Goal: Task Accomplishment & Management: Use online tool/utility

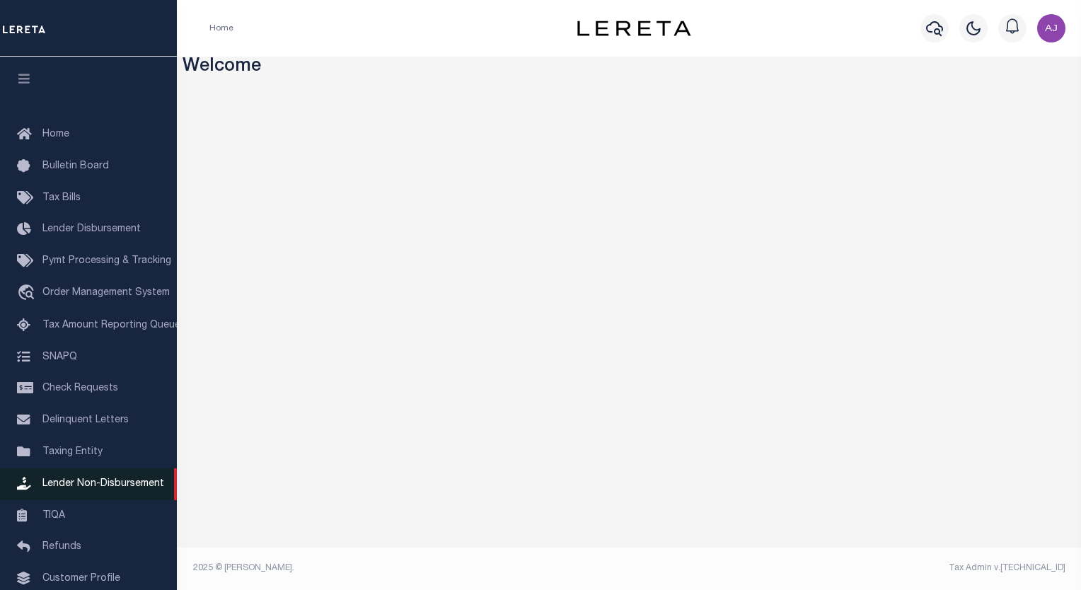
click at [91, 489] on span "Lender Non-Disbursement" at bounding box center [103, 484] width 122 height 10
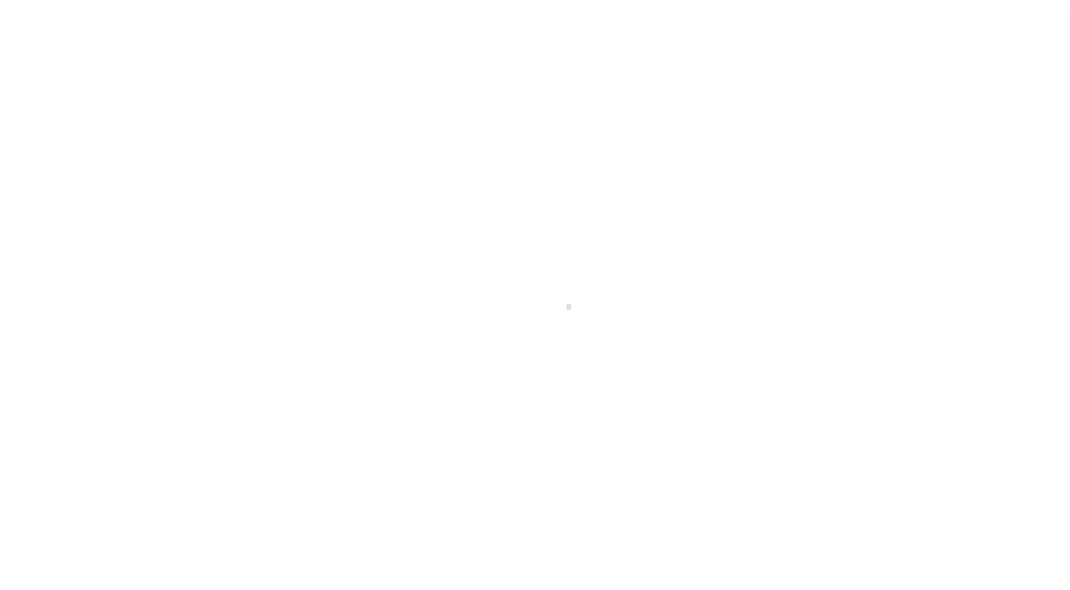
scroll to position [101, 0]
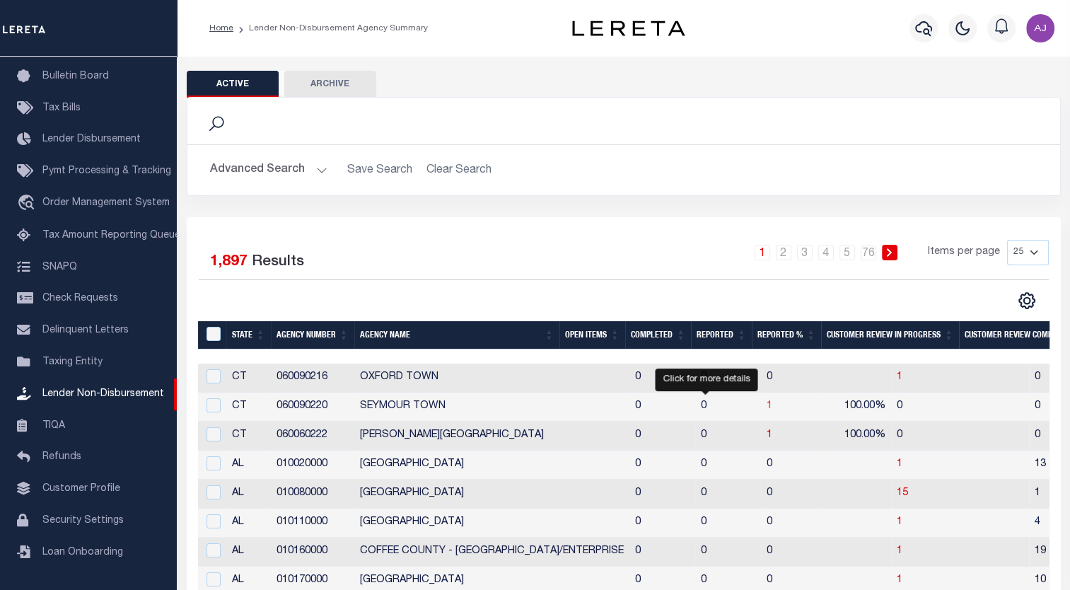
click at [767, 405] on span "1" at bounding box center [770, 406] width 6 height 10
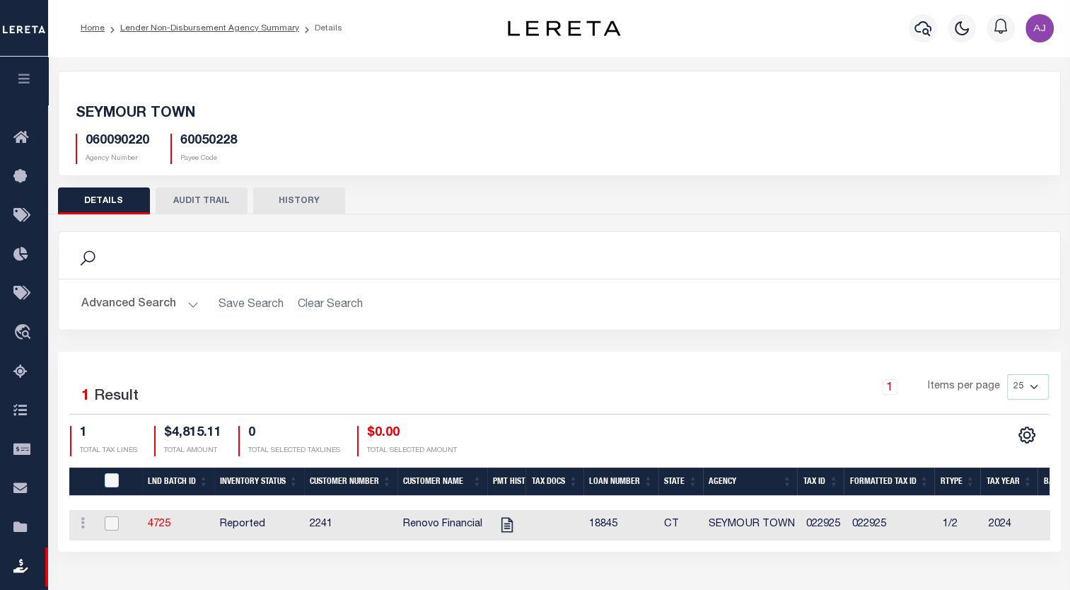
click at [108, 521] on input "checkbox" at bounding box center [112, 523] width 14 height 14
checkbox input "true"
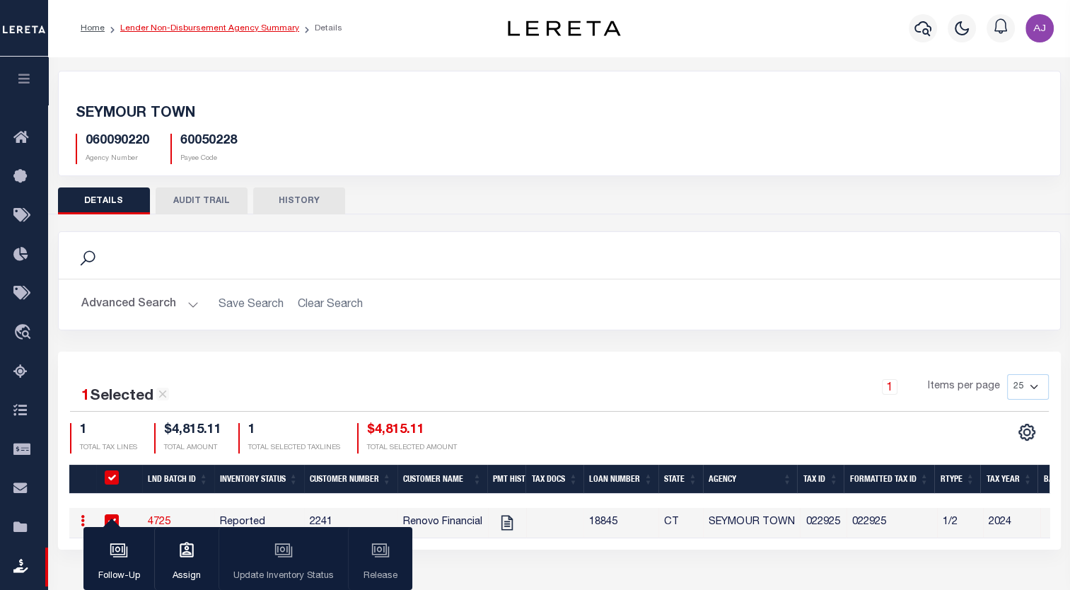
click at [233, 24] on link "Lender Non-Disbursement Agency Summary" at bounding box center [209, 28] width 179 height 8
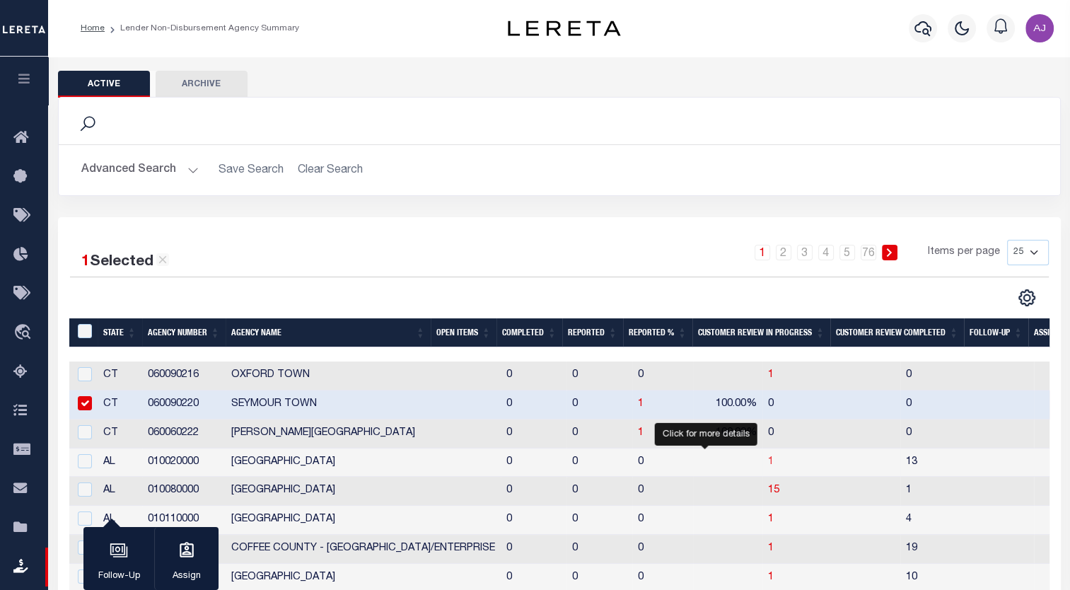
click at [768, 459] on span "1" at bounding box center [771, 462] width 6 height 10
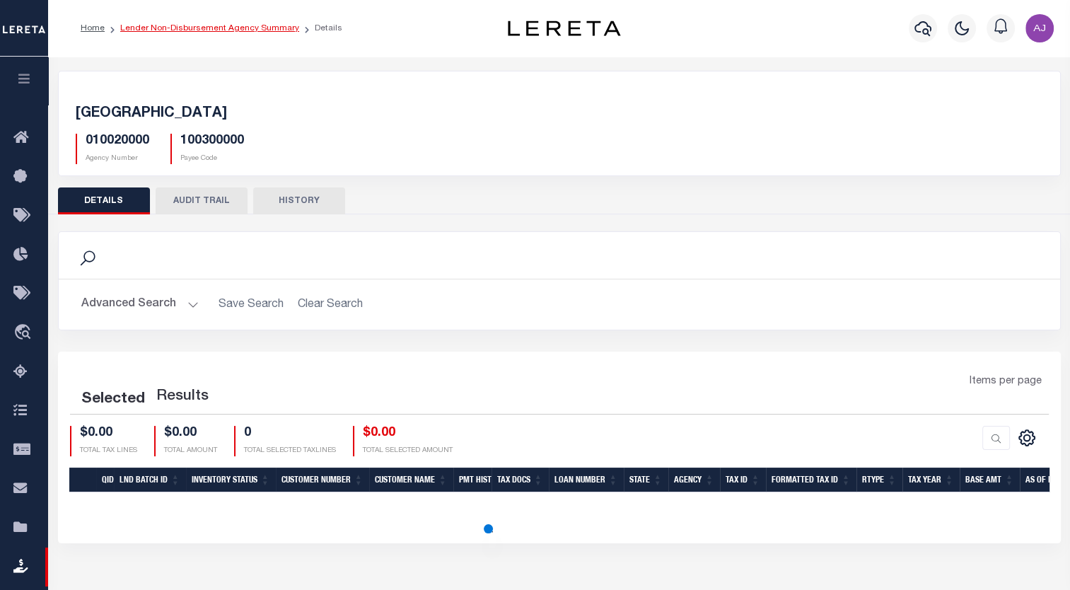
click at [250, 31] on link "Lender Non-Disbursement Agency Summary" at bounding box center [209, 28] width 179 height 8
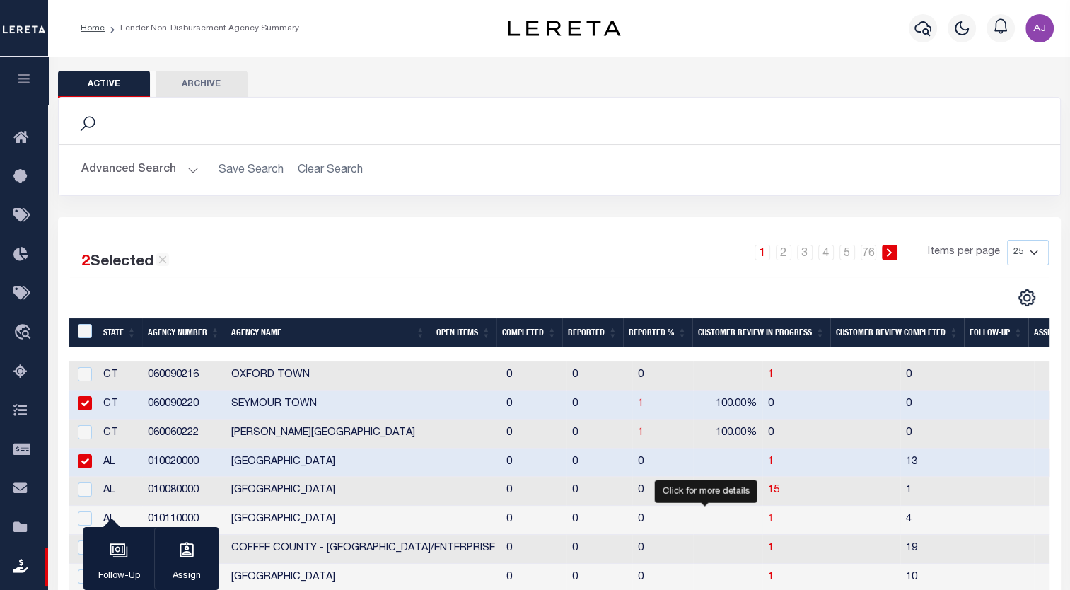
click at [768, 521] on span "1" at bounding box center [771, 519] width 6 height 10
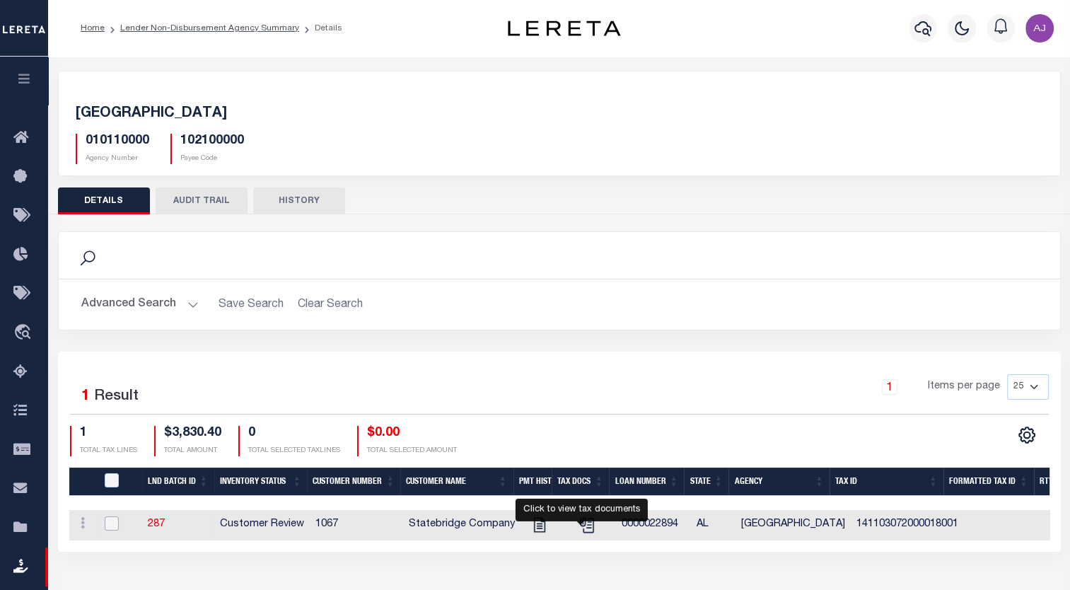
click at [112, 523] on input "checkbox" at bounding box center [112, 523] width 14 height 14
checkbox input "true"
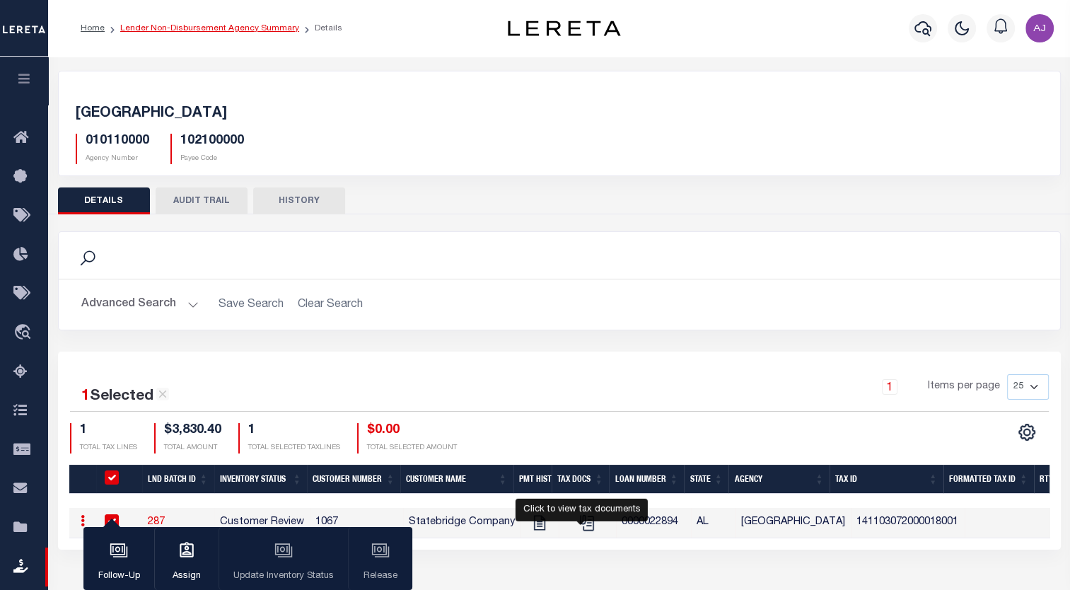
click at [253, 30] on link "Lender Non-Disbursement Agency Summary" at bounding box center [209, 28] width 179 height 8
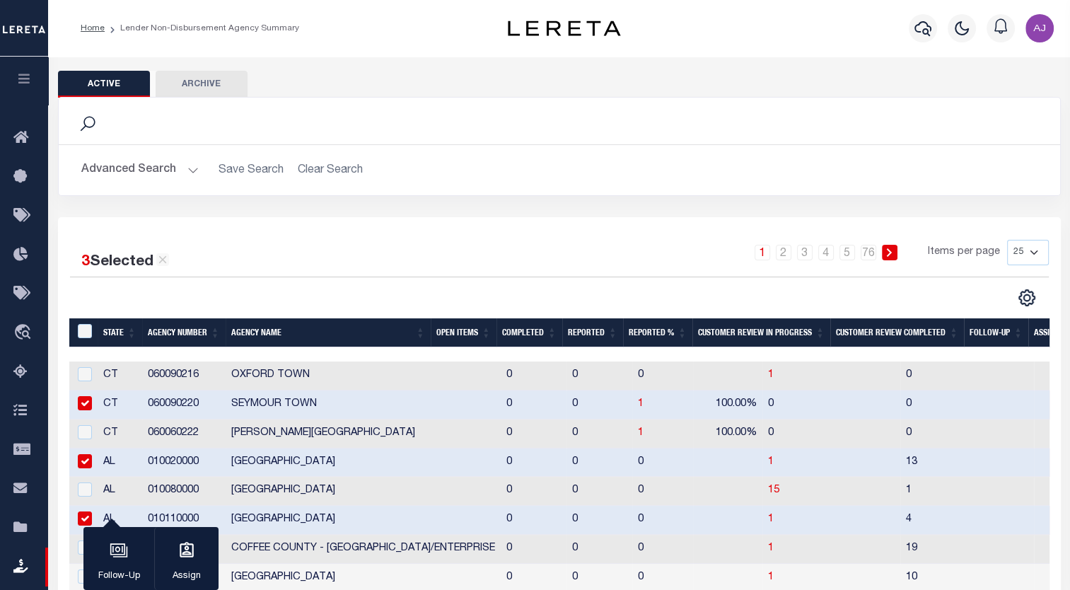
click at [466, 337] on th "Open Items" at bounding box center [464, 332] width 66 height 29
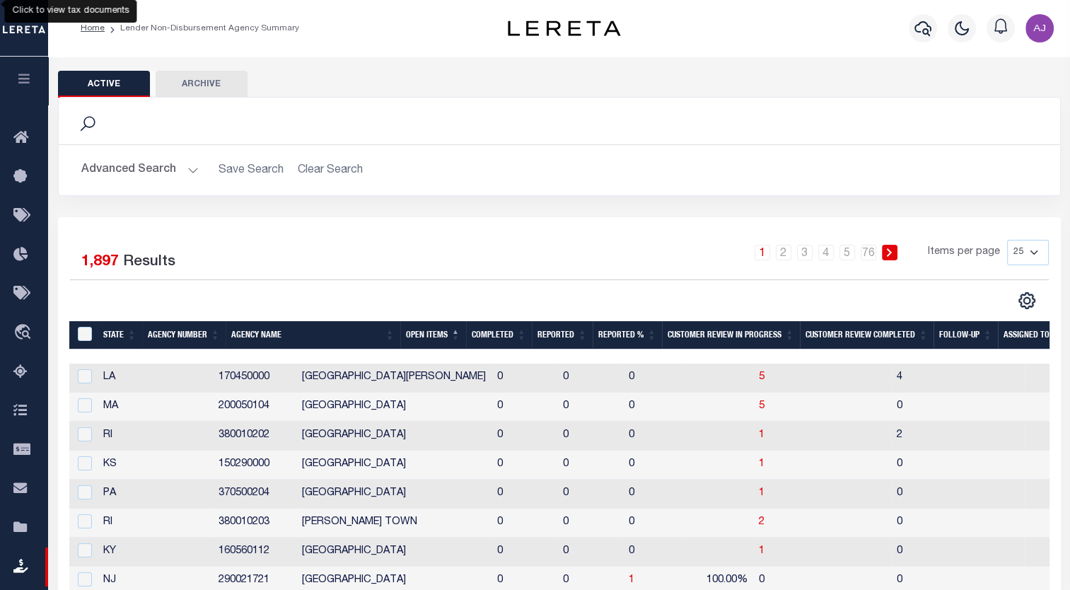
click at [634, 337] on th "Reported %" at bounding box center [627, 335] width 69 height 29
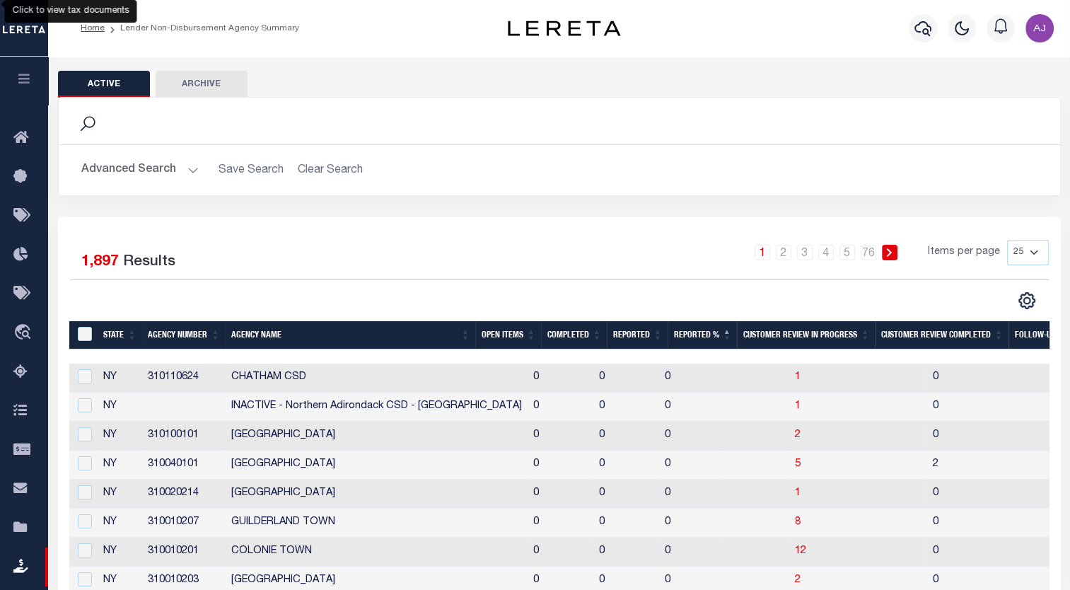
click at [618, 340] on th "Reported" at bounding box center [637, 335] width 61 height 29
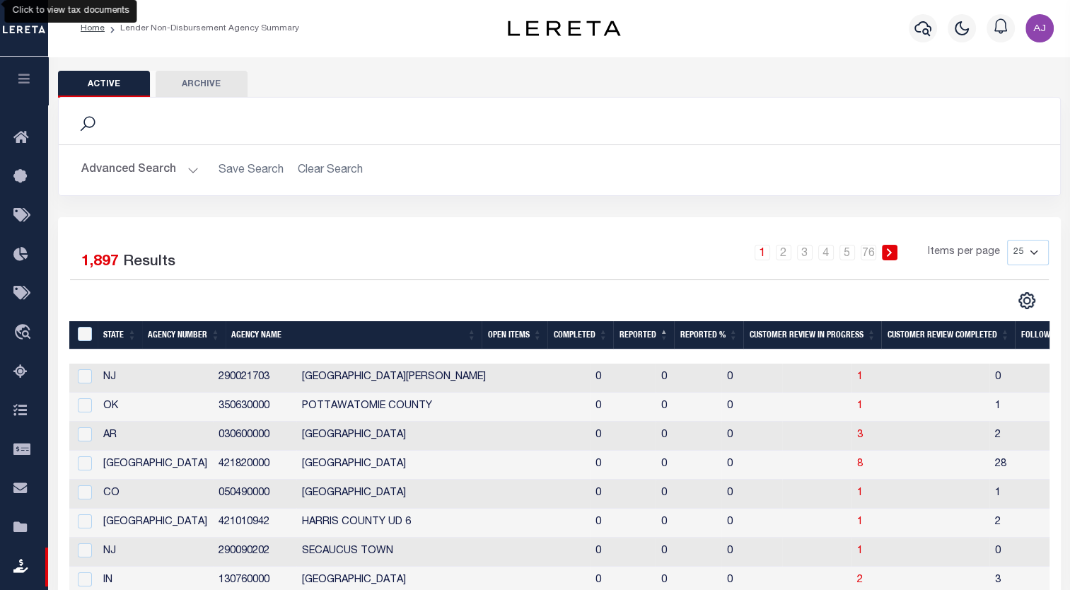
click at [1021, 171] on h2 "Advanced Search Save Search Clear Search" at bounding box center [559, 170] width 979 height 28
click at [509, 335] on th "Open Items" at bounding box center [515, 335] width 66 height 29
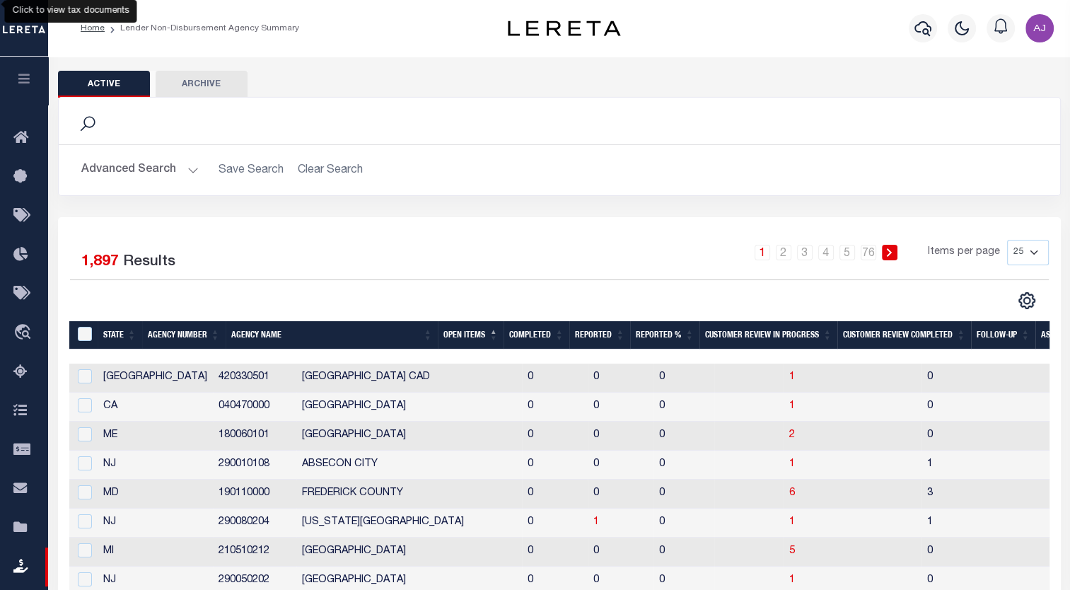
click at [479, 335] on th "Open Items" at bounding box center [471, 335] width 66 height 29
click at [593, 523] on span "1" at bounding box center [596, 522] width 6 height 10
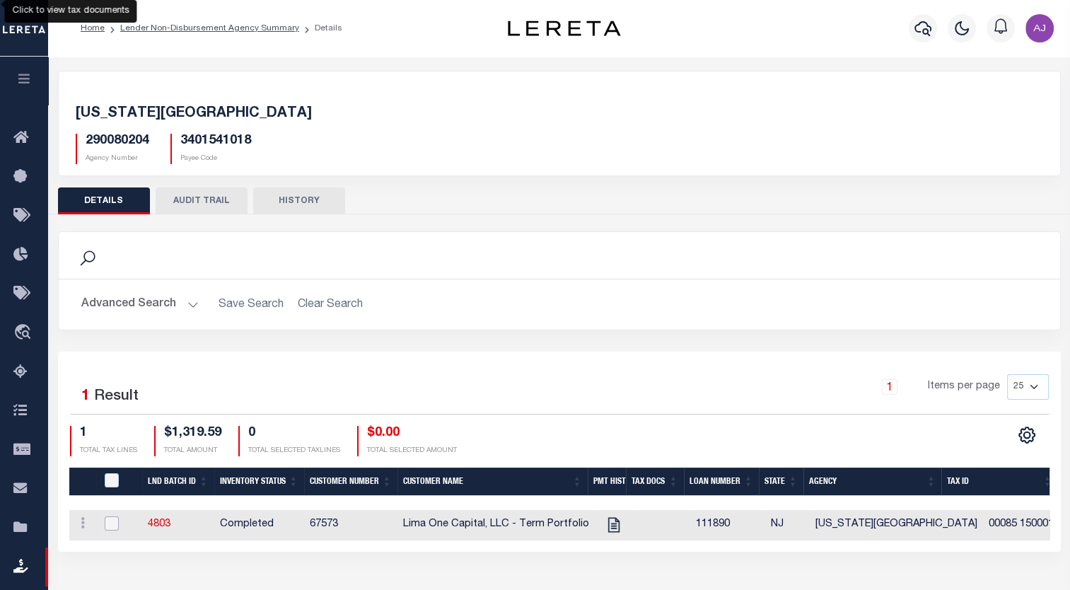
click at [109, 526] on input "checkbox" at bounding box center [112, 523] width 14 height 14
checkbox input "true"
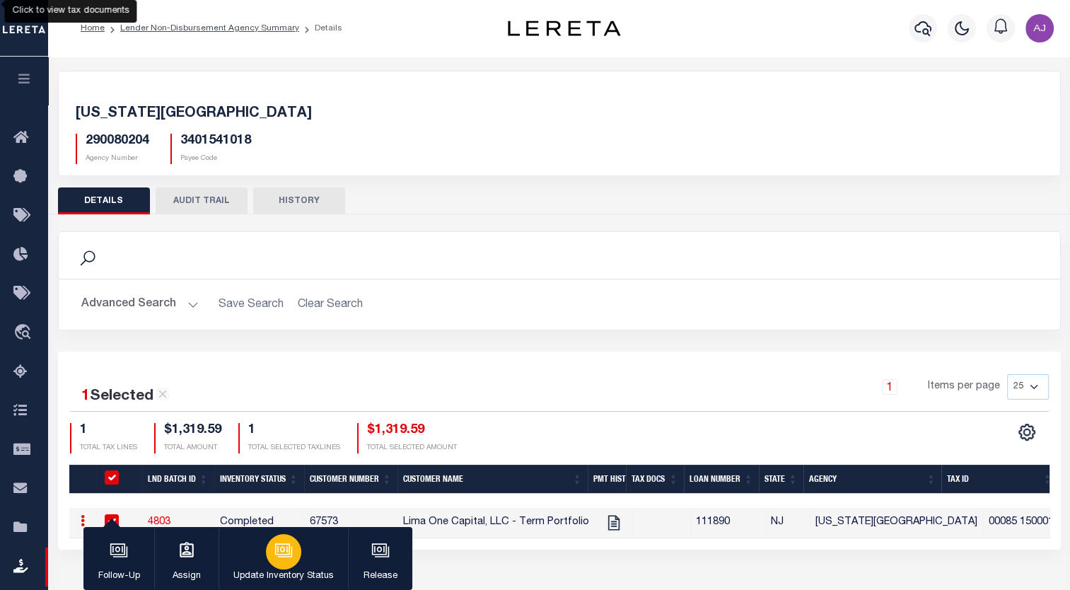
click at [269, 544] on div "button" at bounding box center [283, 551] width 35 height 35
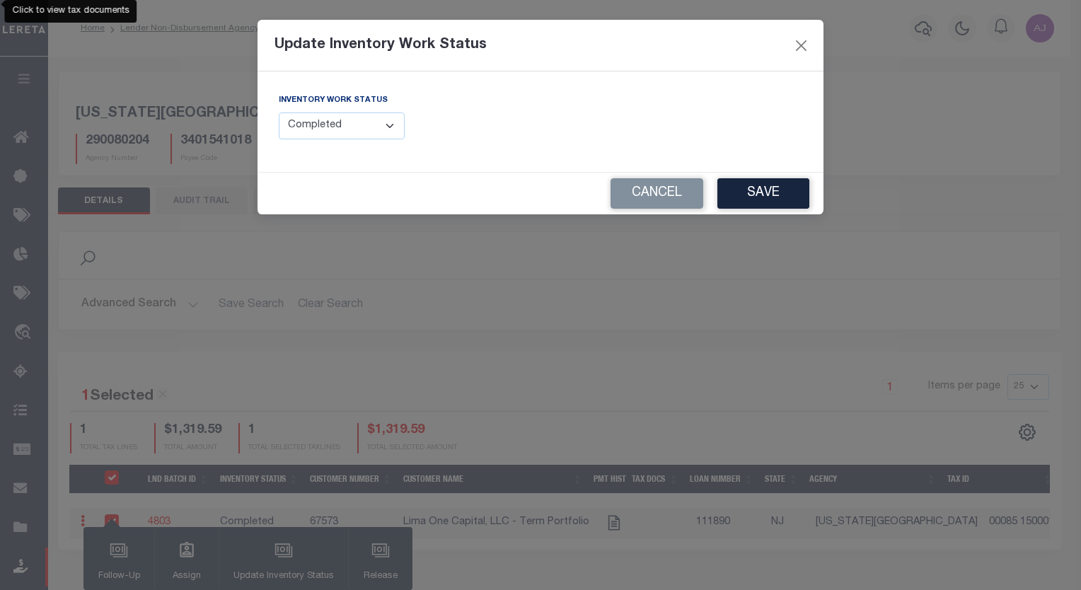
click at [364, 119] on select "--Select-- Open Completed Reported" at bounding box center [342, 126] width 126 height 28
select select "Reported"
click at [279, 112] on select "--Select-- Open Completed Reported" at bounding box center [342, 126] width 126 height 28
click at [582, 556] on div "Update Inventory Work Status Inventory Work Status --Select-- Open Completed Re…" at bounding box center [540, 295] width 1081 height 590
click at [666, 197] on button "Cancel" at bounding box center [656, 193] width 93 height 30
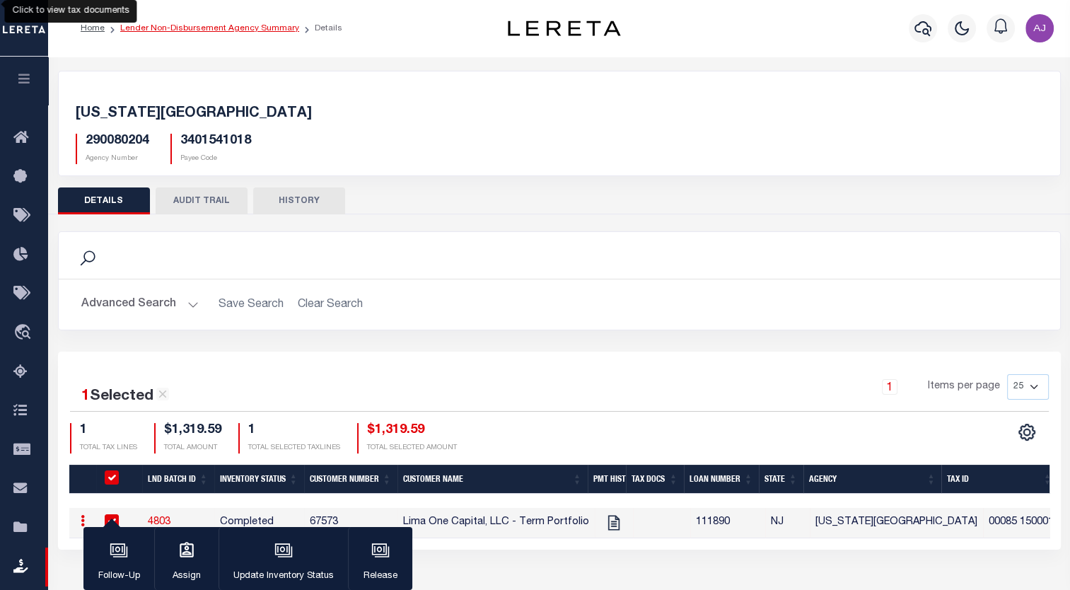
click at [282, 25] on link "Lender Non-Disbursement Agency Summary" at bounding box center [209, 28] width 179 height 8
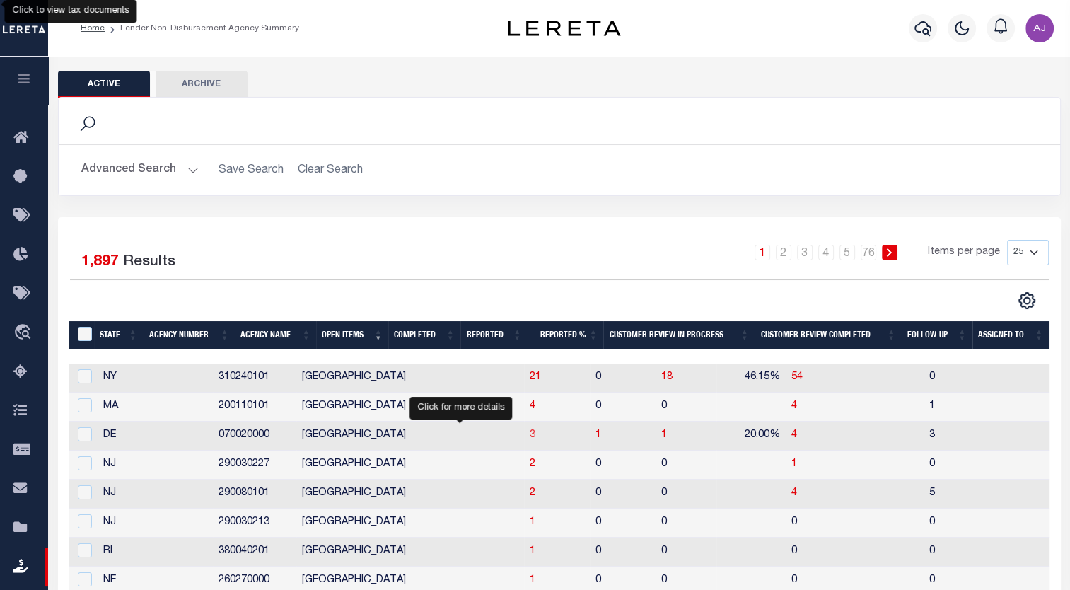
click at [530, 440] on span "3" at bounding box center [533, 435] width 6 height 10
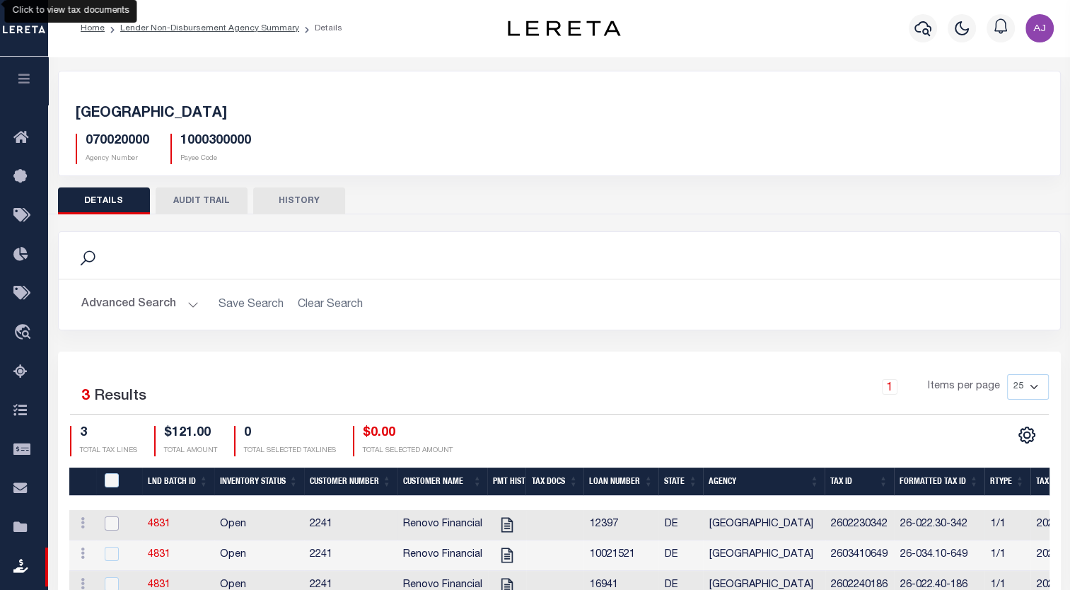
click at [108, 520] on input "checkbox" at bounding box center [112, 523] width 14 height 14
checkbox input "true"
checkbox input "false"
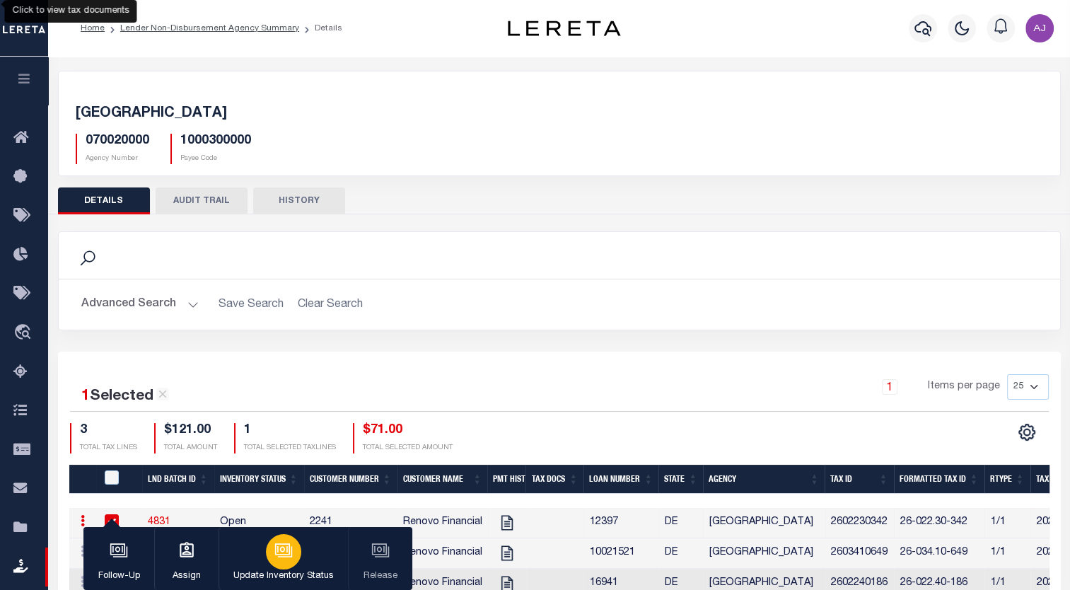
click at [289, 565] on div "button" at bounding box center [283, 551] width 35 height 35
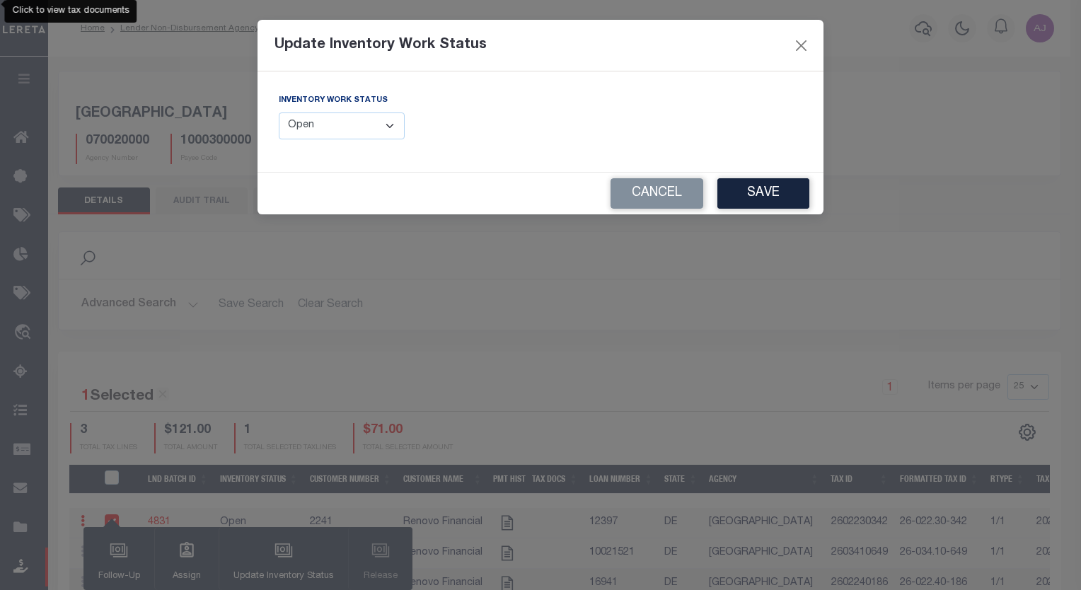
click at [378, 119] on select "--Select-- Open Completed Reported" at bounding box center [342, 126] width 126 height 28
select select "Reported"
click at [279, 112] on select "--Select-- Open Completed Reported" at bounding box center [342, 126] width 126 height 28
click at [382, 120] on select "--Select-- Open Completed Reported" at bounding box center [342, 126] width 126 height 28
click at [659, 194] on button "Cancel" at bounding box center [656, 193] width 93 height 30
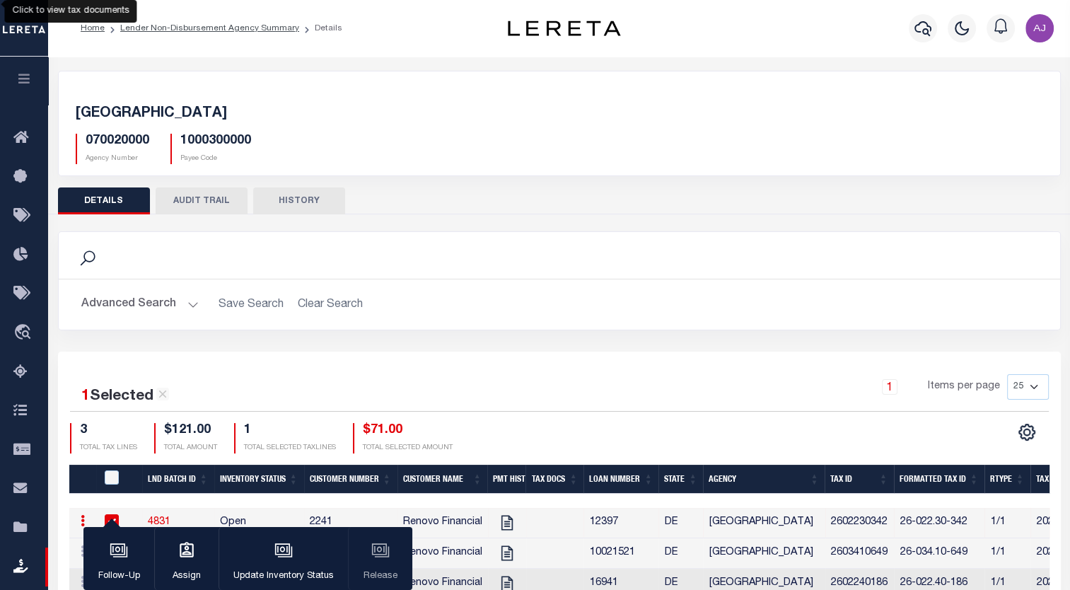
click at [674, 195] on div "DETAILS AUDIT TRAIL HISTORY" at bounding box center [559, 200] width 1003 height 26
click at [91, 344] on div "Search Advanced Search Save Search Clear Search Equals" at bounding box center [559, 291] width 1024 height 120
